Goal: Task Accomplishment & Management: Use online tool/utility

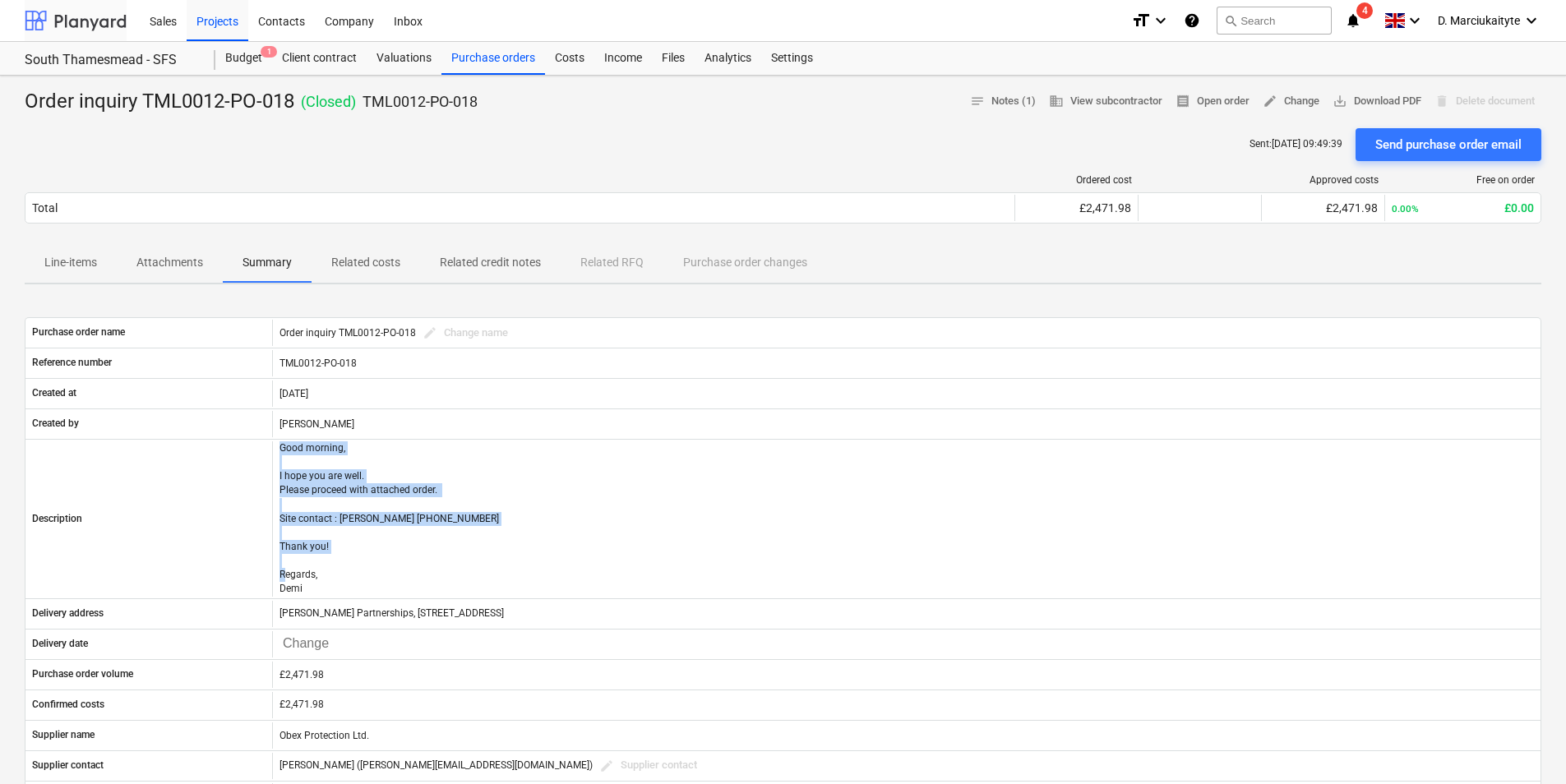
drag, startPoint x: 97, startPoint y: 20, endPoint x: 108, endPoint y: 40, distance: 22.8
click at [98, 20] on div at bounding box center [76, 20] width 102 height 41
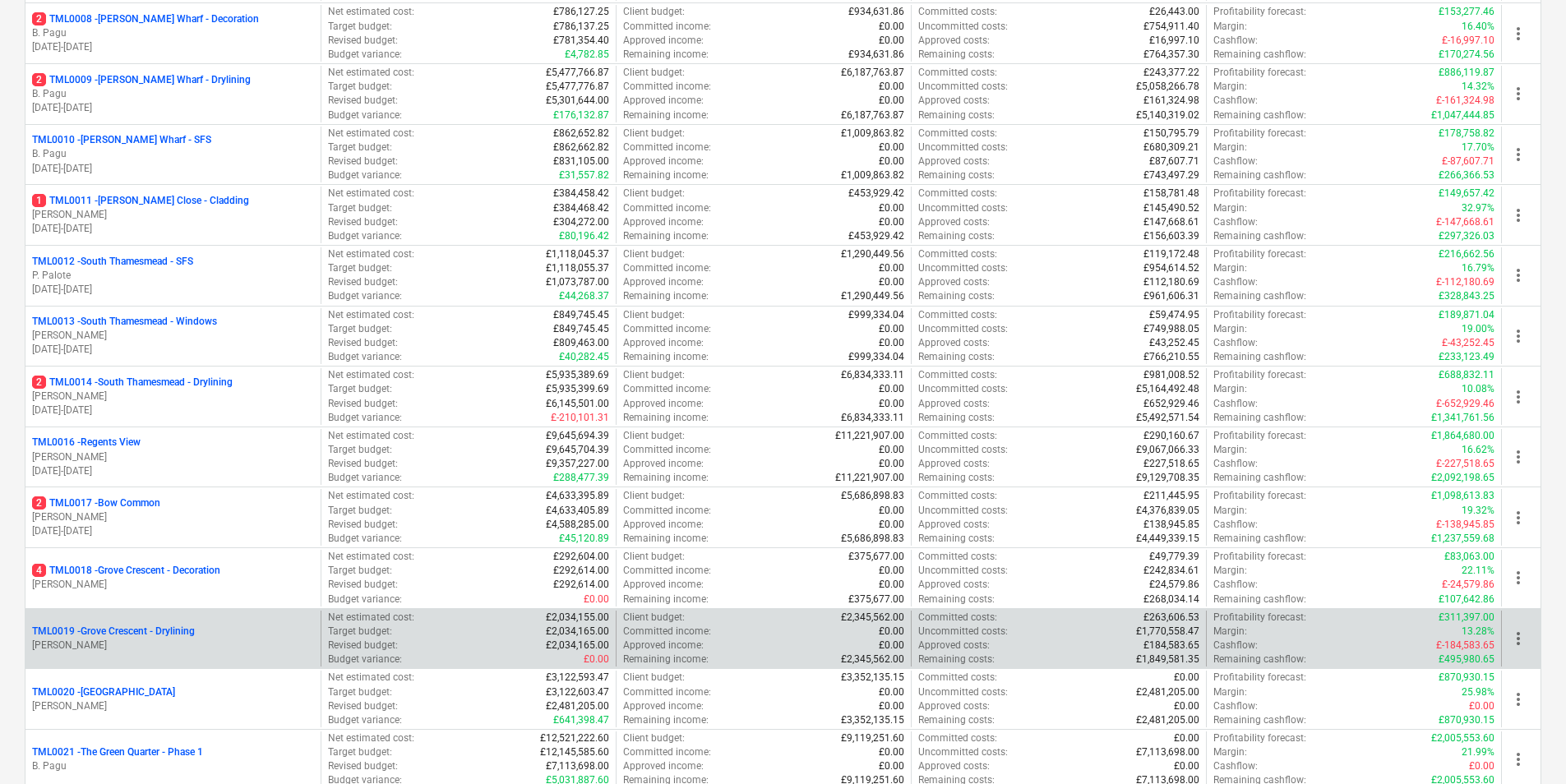
scroll to position [903, 0]
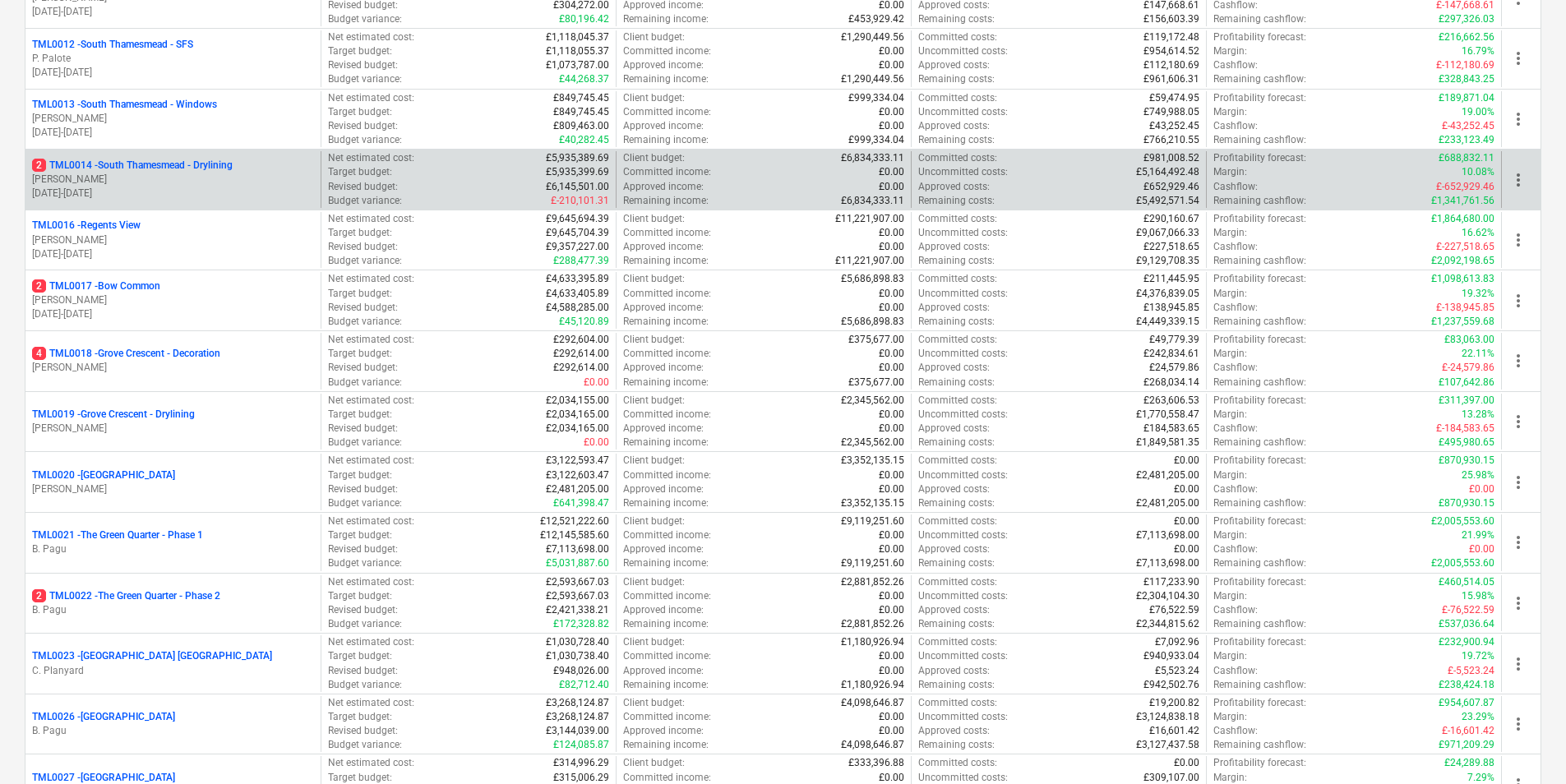
click at [187, 181] on p "[PERSON_NAME]" at bounding box center [173, 179] width 282 height 14
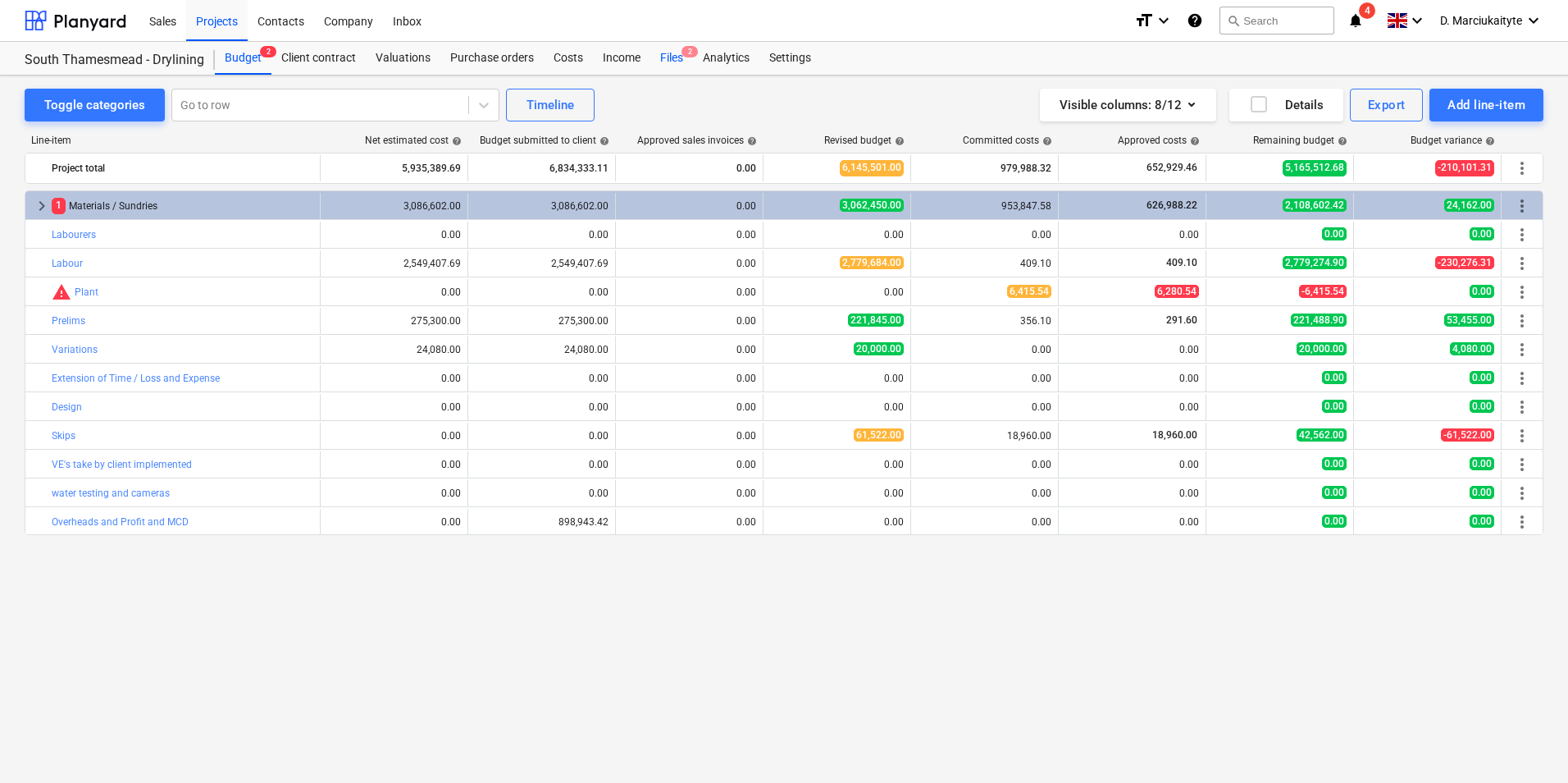
drag, startPoint x: 672, startPoint y: 50, endPoint x: 684, endPoint y: 67, distance: 20.8
click at [673, 50] on div "Files 2" at bounding box center [671, 59] width 42 height 33
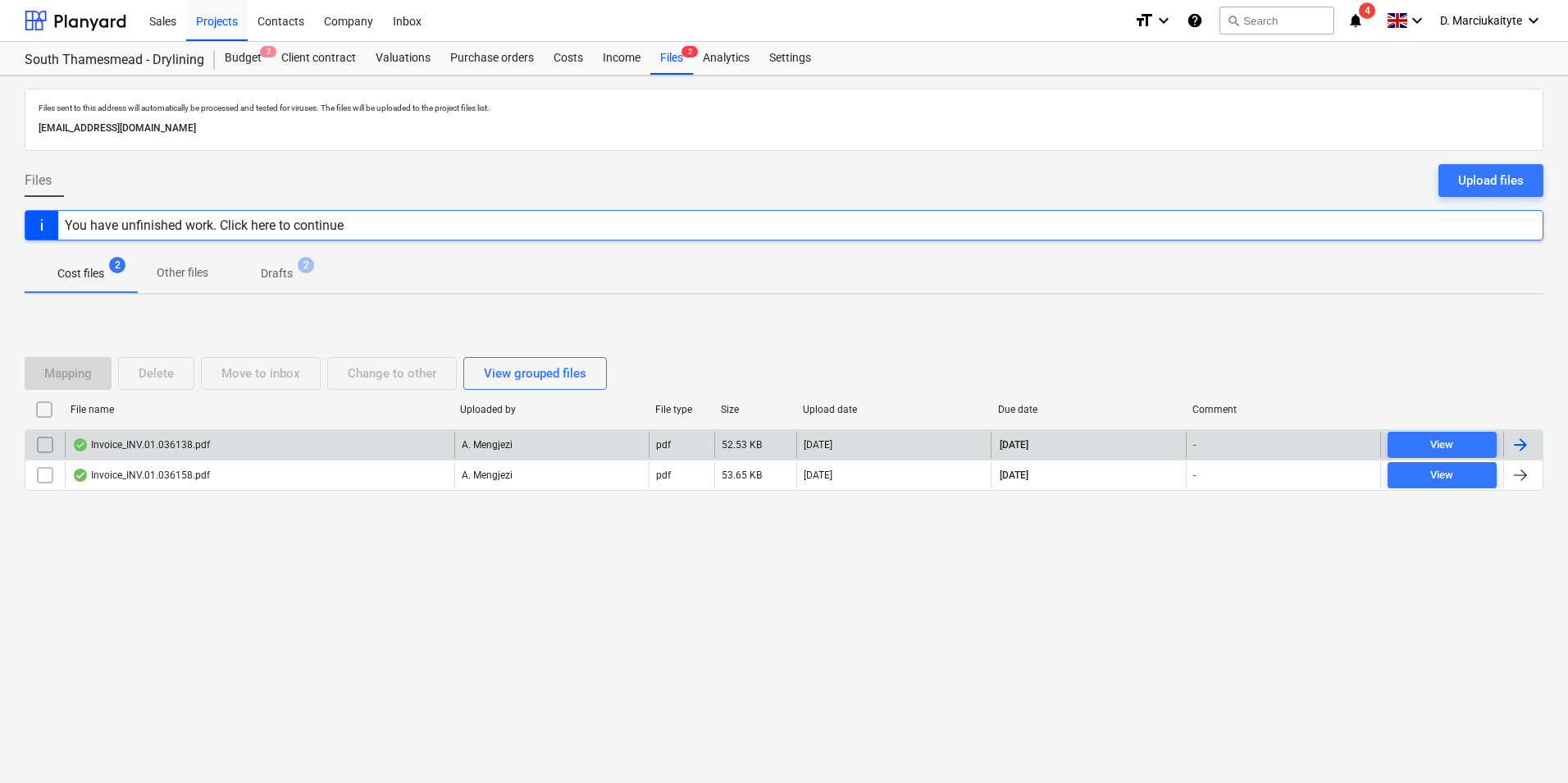
click at [202, 449] on div "Invoice_INV.01.036138.pdf" at bounding box center [140, 444] width 137 height 13
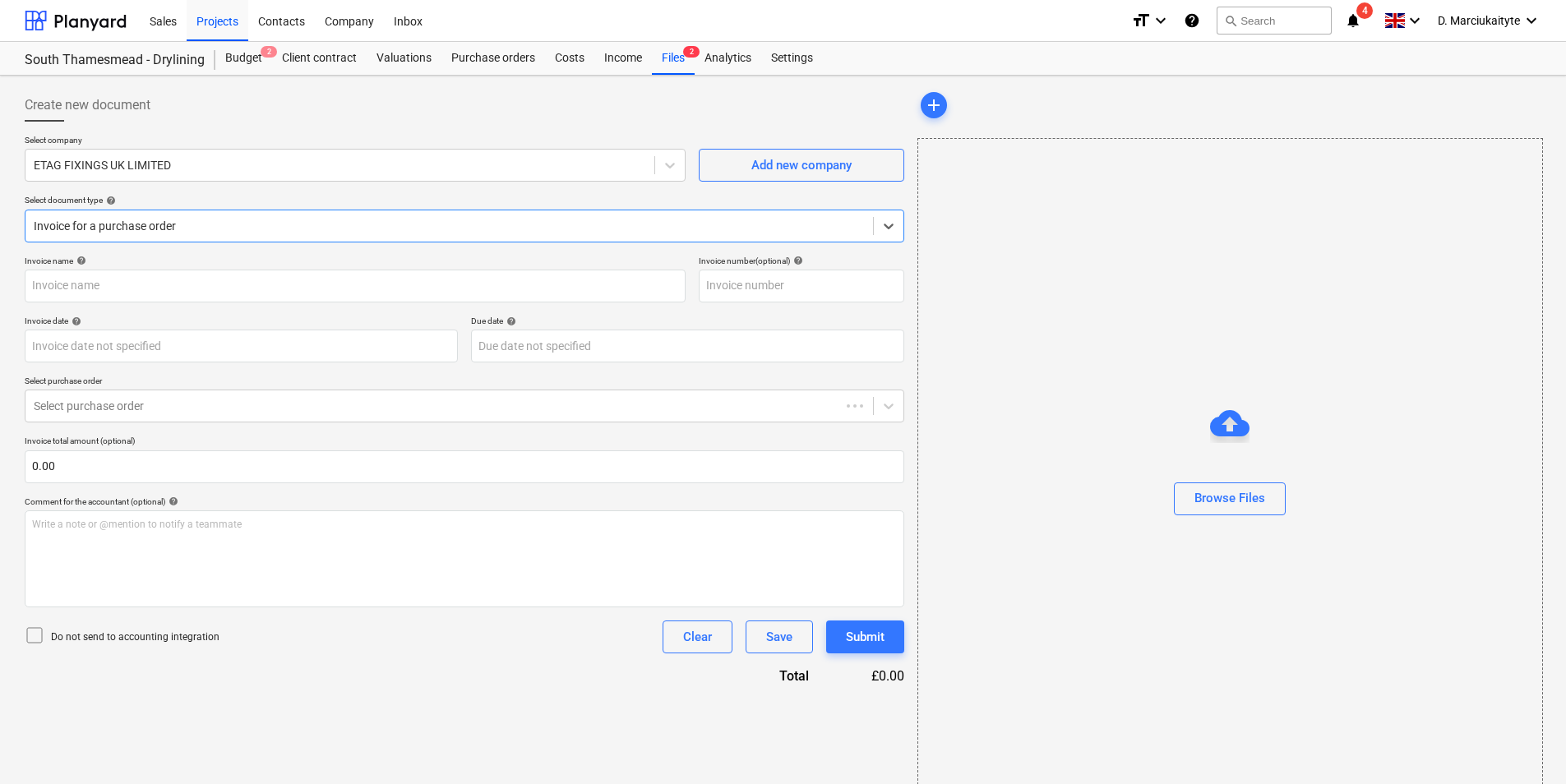
type input "#INV.01.036138"
type input "09 Sep 2025"
type input "31 Oct 2025"
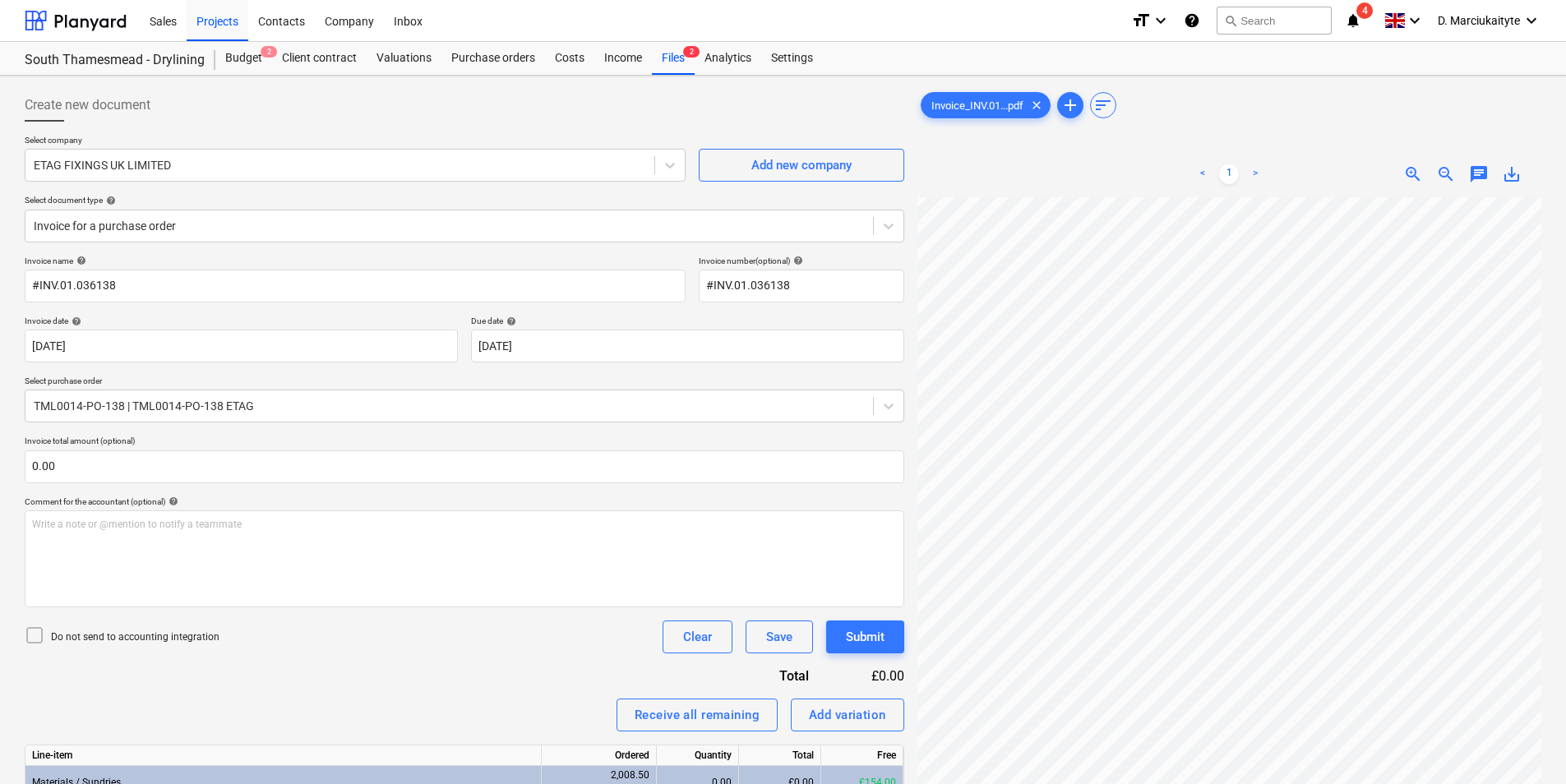
scroll to position [327, 243]
click at [1065, 195] on div "< 1 > zoom_in zoom_out chat 0 save_alt" at bounding box center [1229, 543] width 624 height 784
click at [1508, 182] on span "save_alt" at bounding box center [1511, 174] width 19 height 19
click at [682, 60] on div "Files 2" at bounding box center [673, 59] width 42 height 33
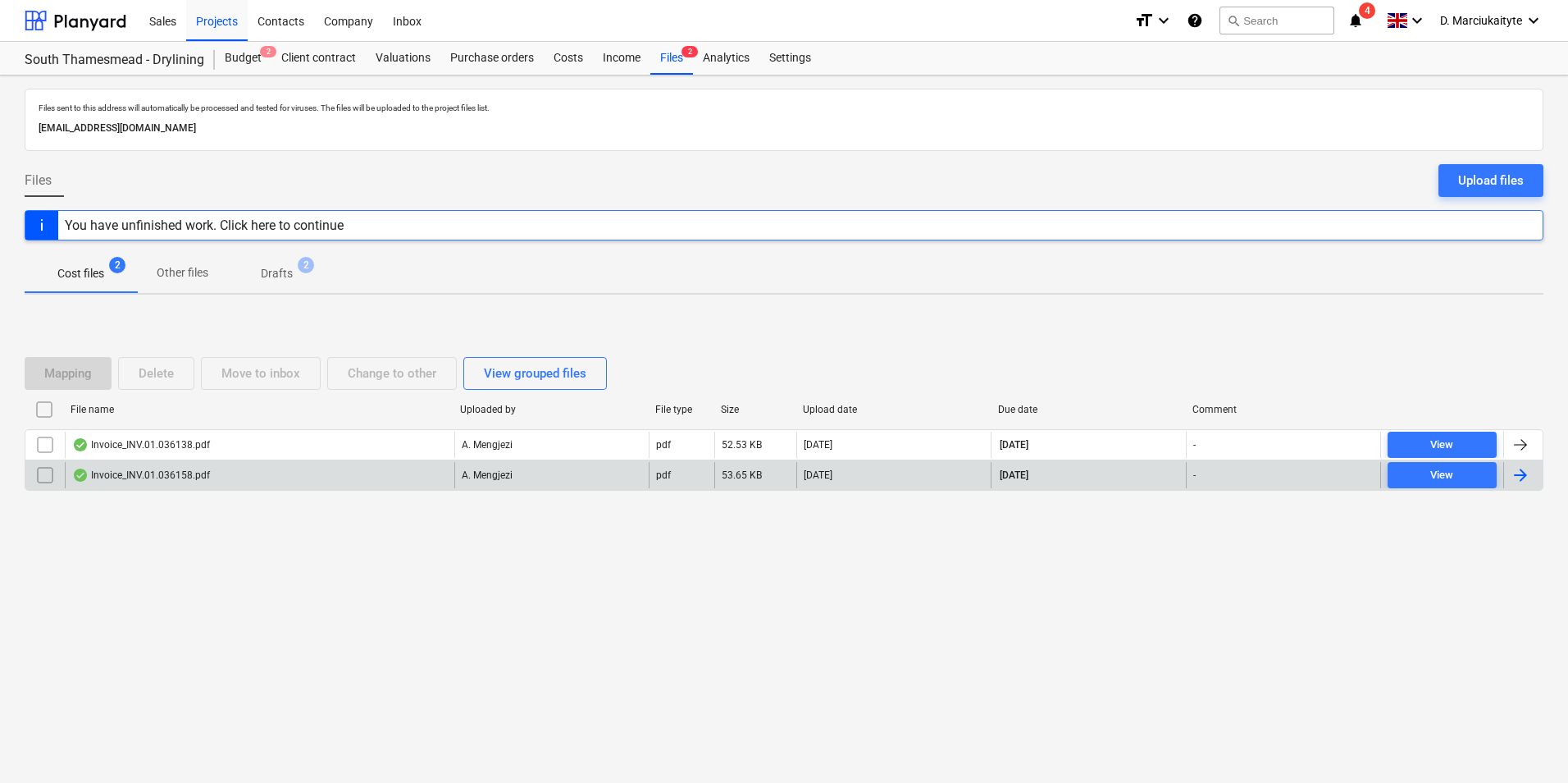
click at [371, 477] on div "Invoice_INV.01.036158.pdf" at bounding box center [259, 474] width 389 height 26
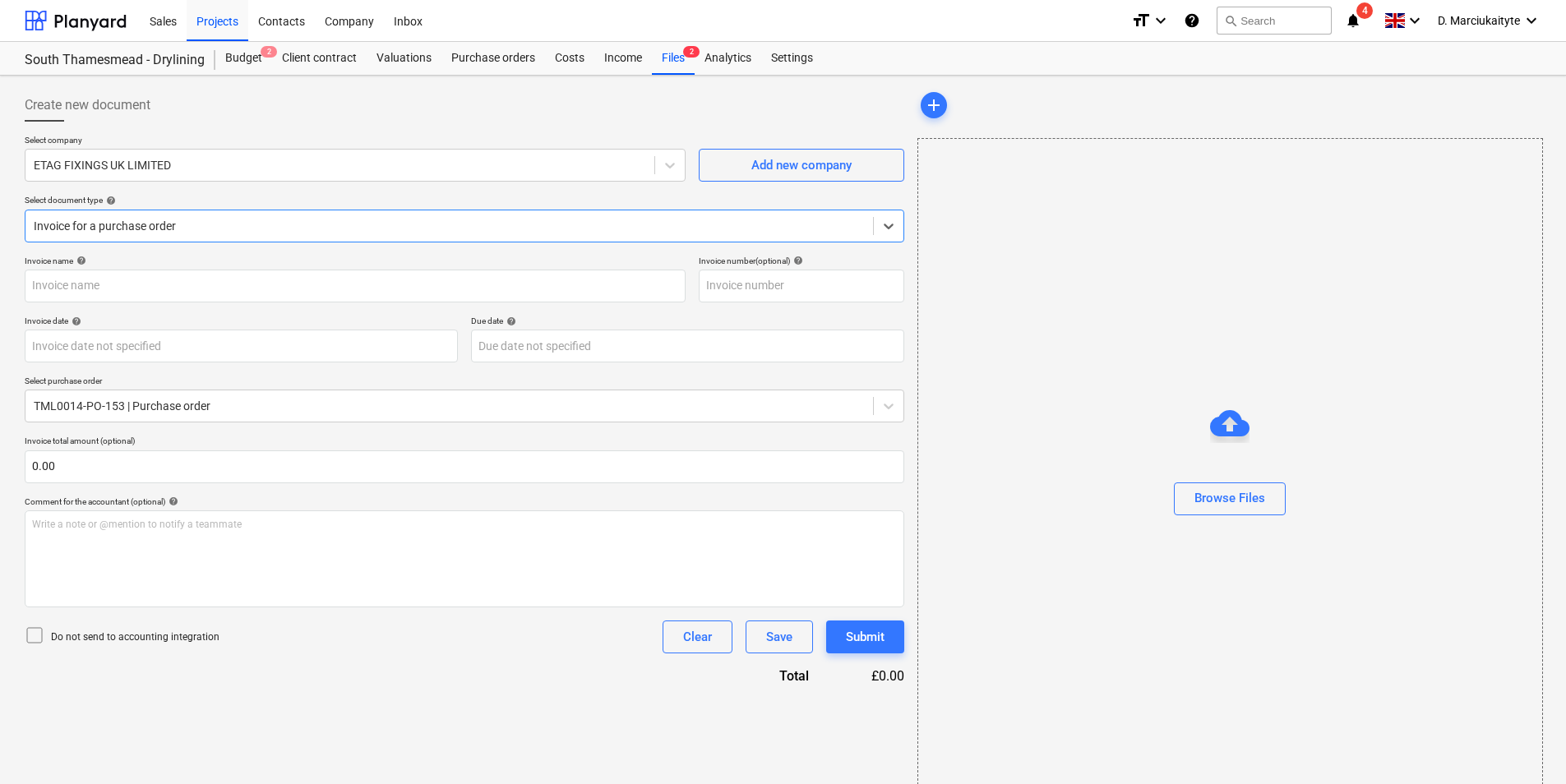
type input "#INV.01.036158"
type input "09 Sep 2025"
type input "31 Oct 2025"
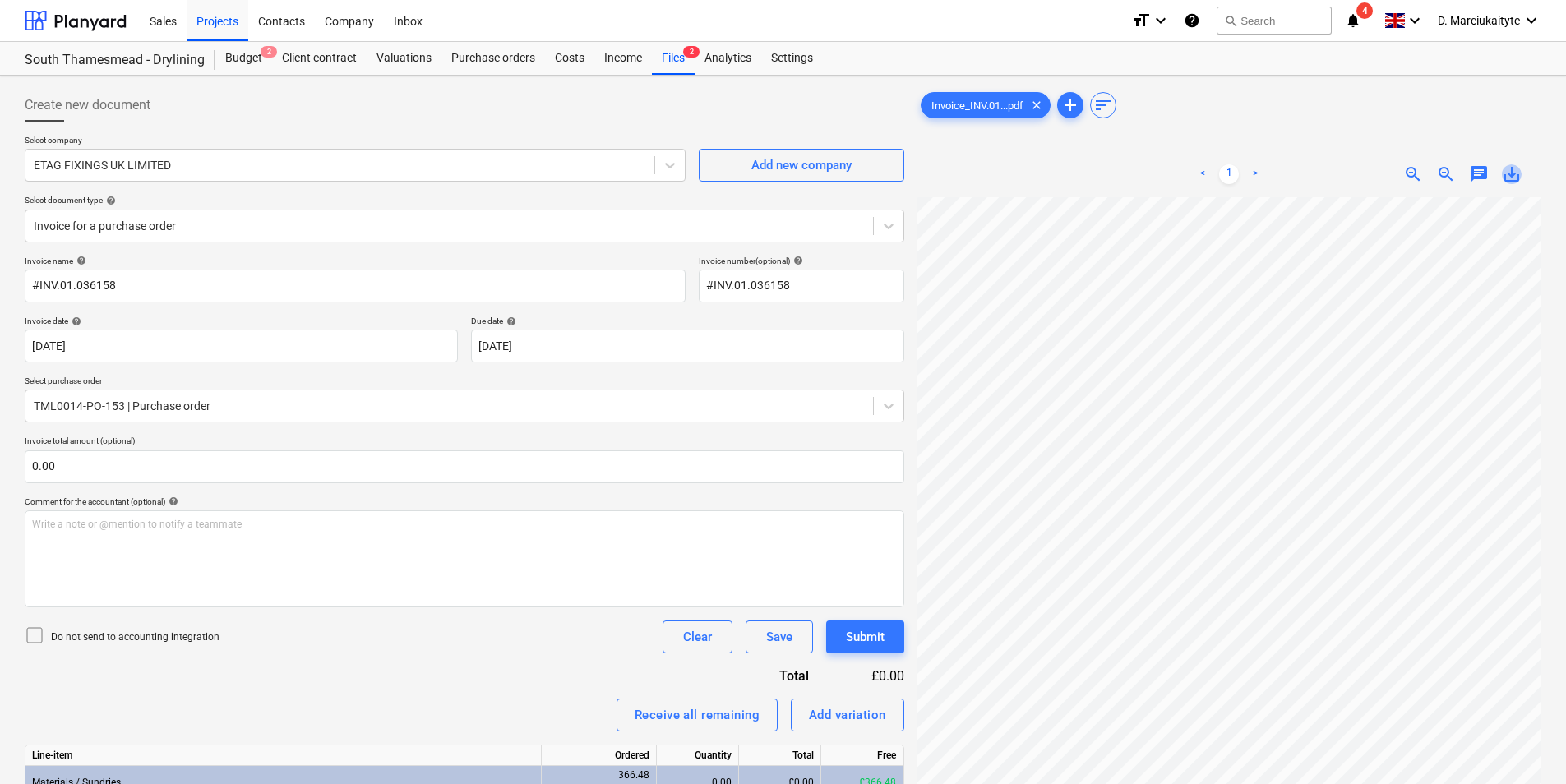
click at [1517, 175] on span "save_alt" at bounding box center [1511, 174] width 19 height 19
click at [669, 65] on div "Files 2" at bounding box center [673, 59] width 42 height 33
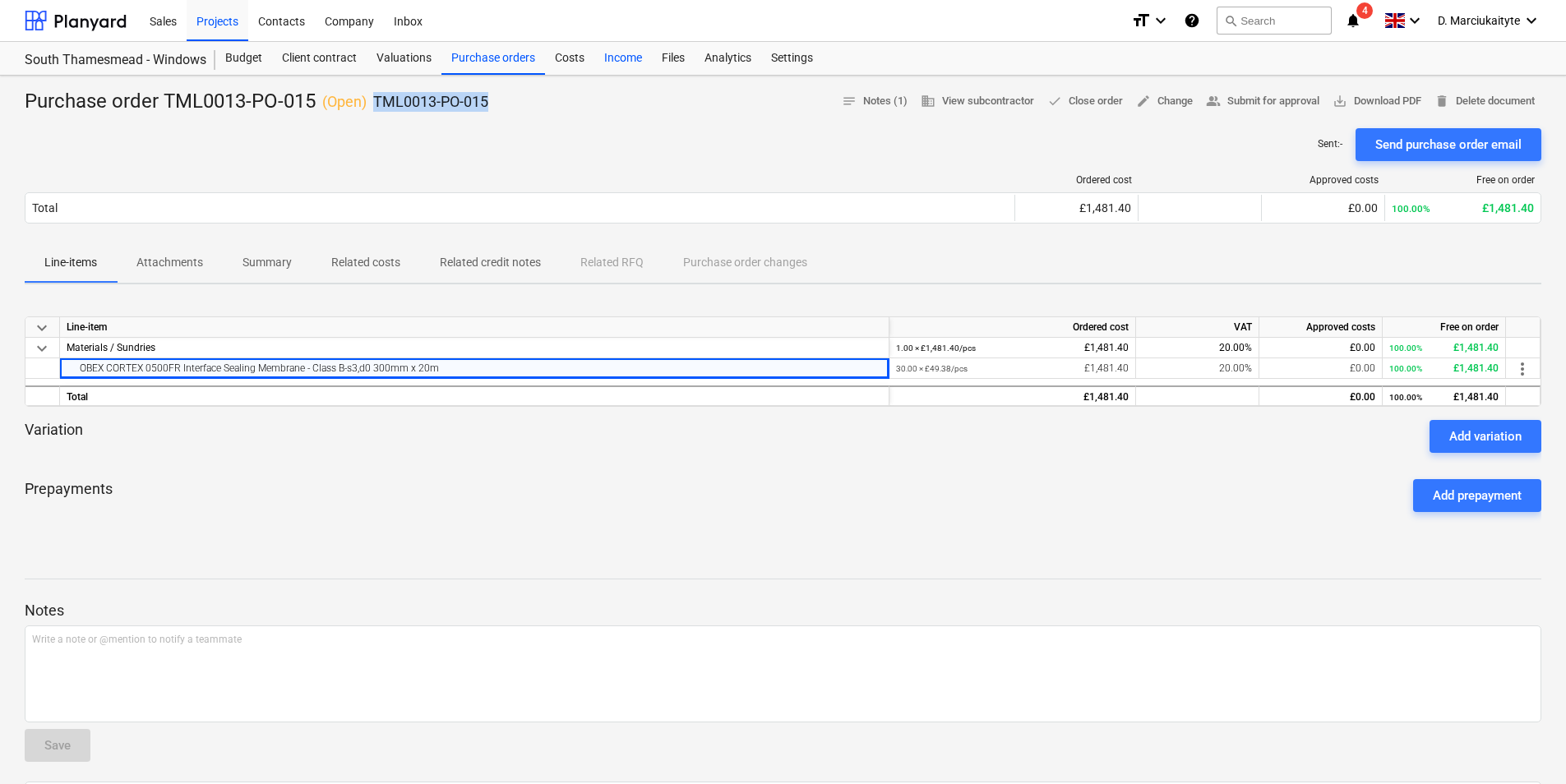
click at [613, 61] on div "Income" at bounding box center [624, 59] width 58 height 33
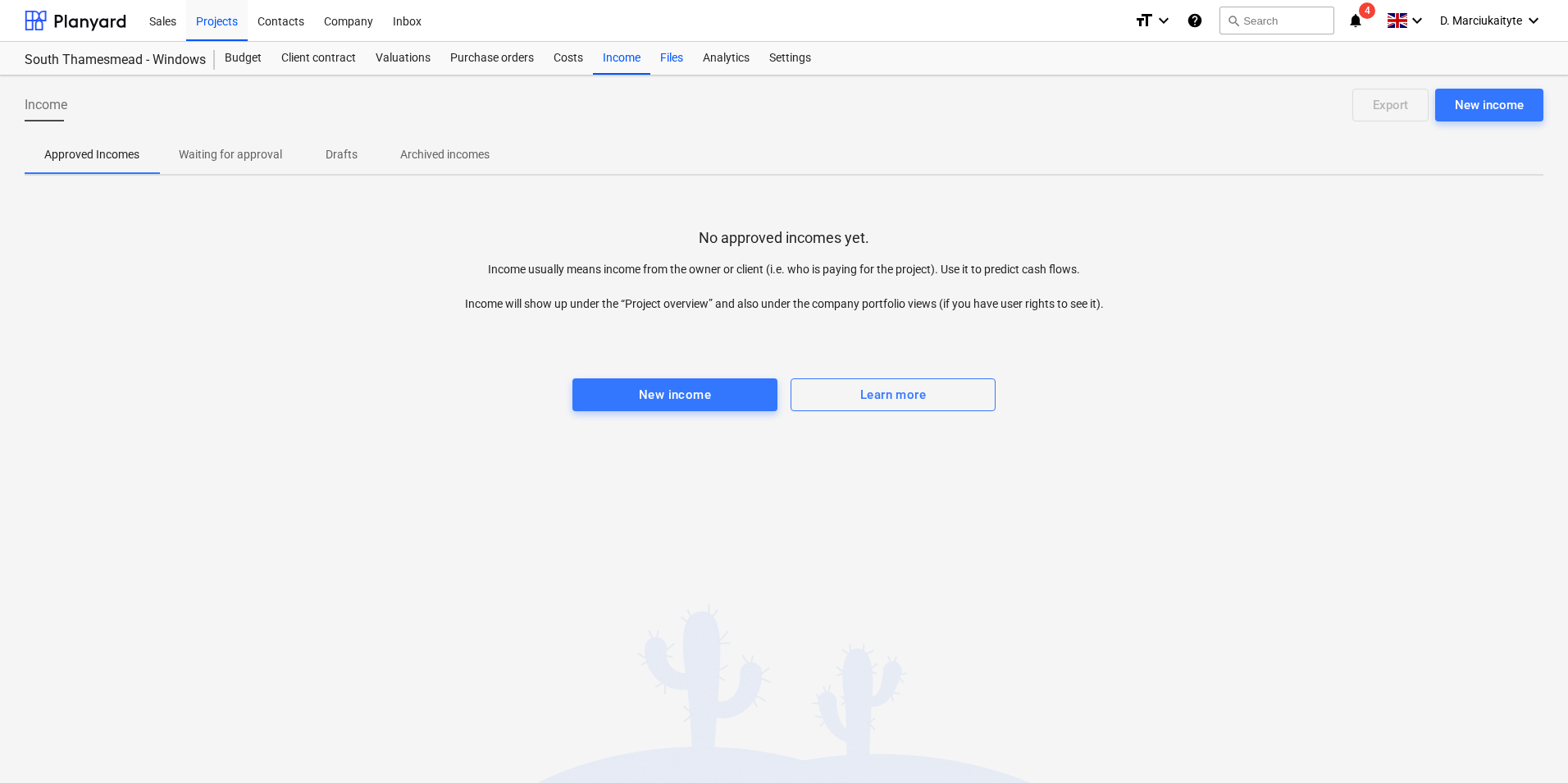
click at [674, 56] on div "Files" at bounding box center [671, 59] width 42 height 33
